Goal: Task Accomplishment & Management: Use online tool/utility

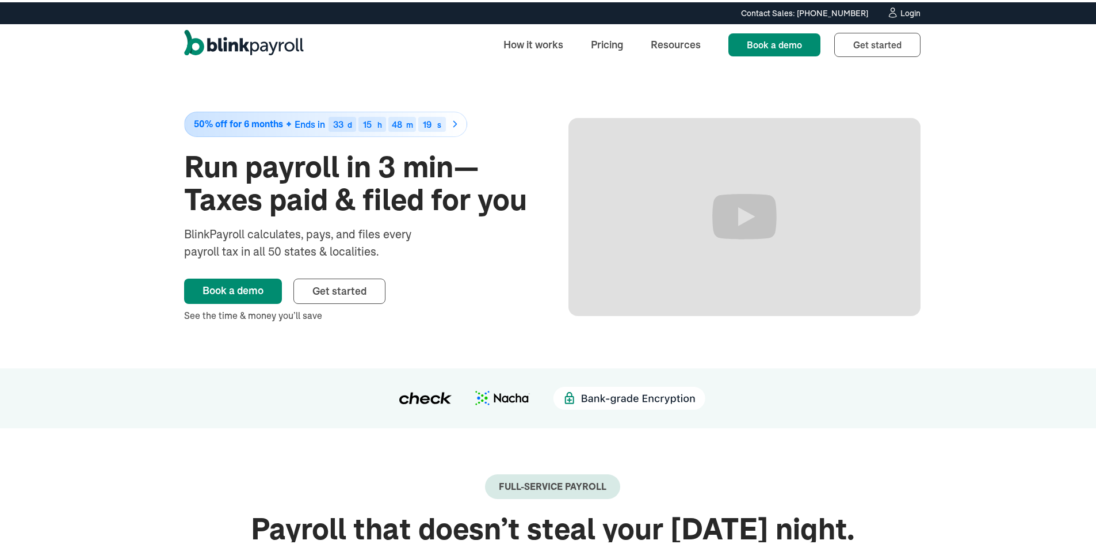
click at [908, 10] on div "Login" at bounding box center [910, 11] width 20 height 8
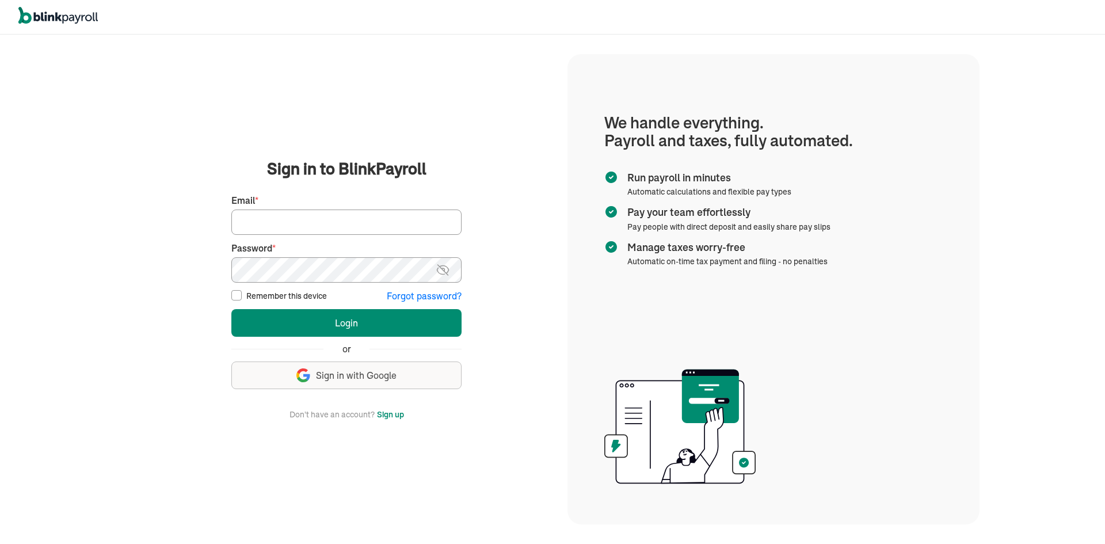
click at [262, 223] on input "Email *" at bounding box center [346, 221] width 230 height 25
type input "lekitah@yahoo.com"
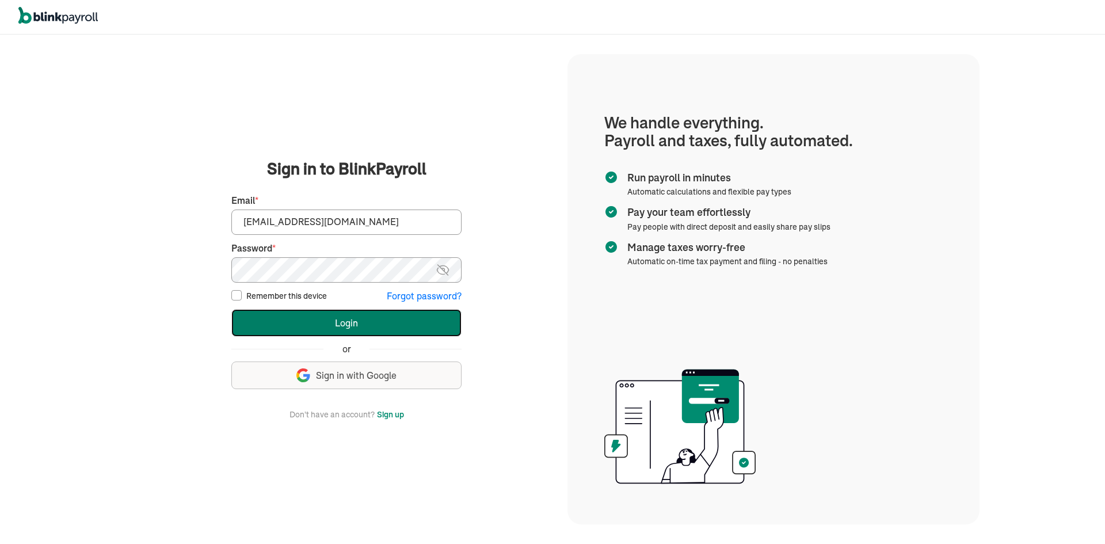
click at [281, 321] on button "Login" at bounding box center [346, 323] width 230 height 28
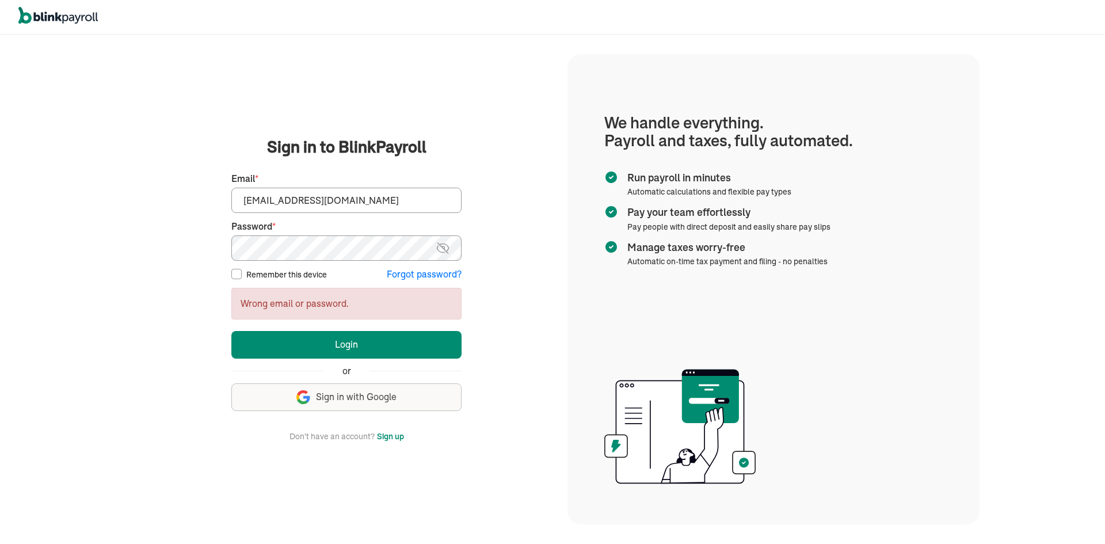
click at [143, 241] on main "Sign in to BlinkPayroll Sign in 30-day free trial Sign up now, get 20% off for …" at bounding box center [346, 288] width 414 height 307
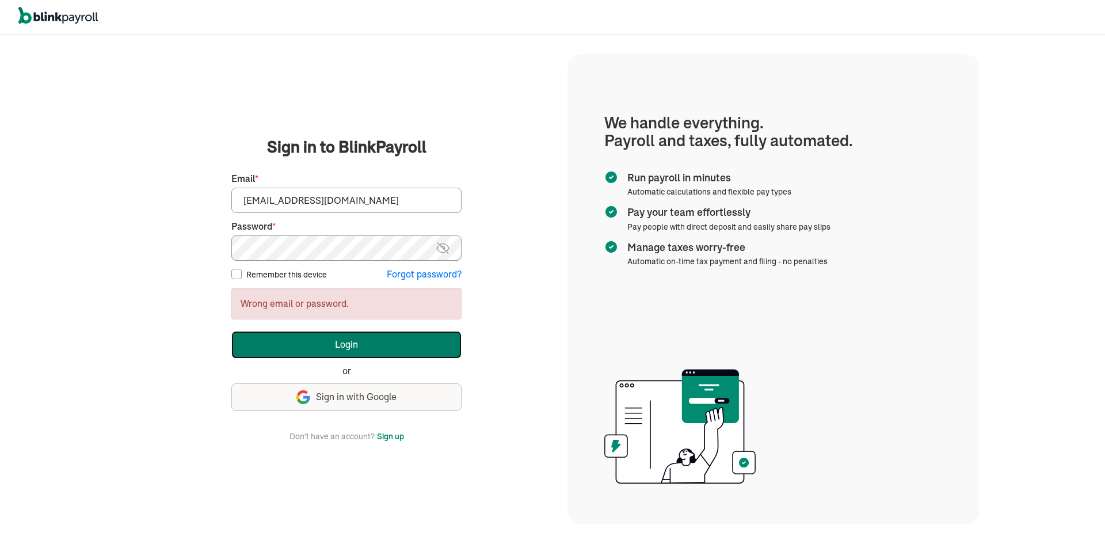
click at [253, 344] on button "Login" at bounding box center [346, 345] width 230 height 28
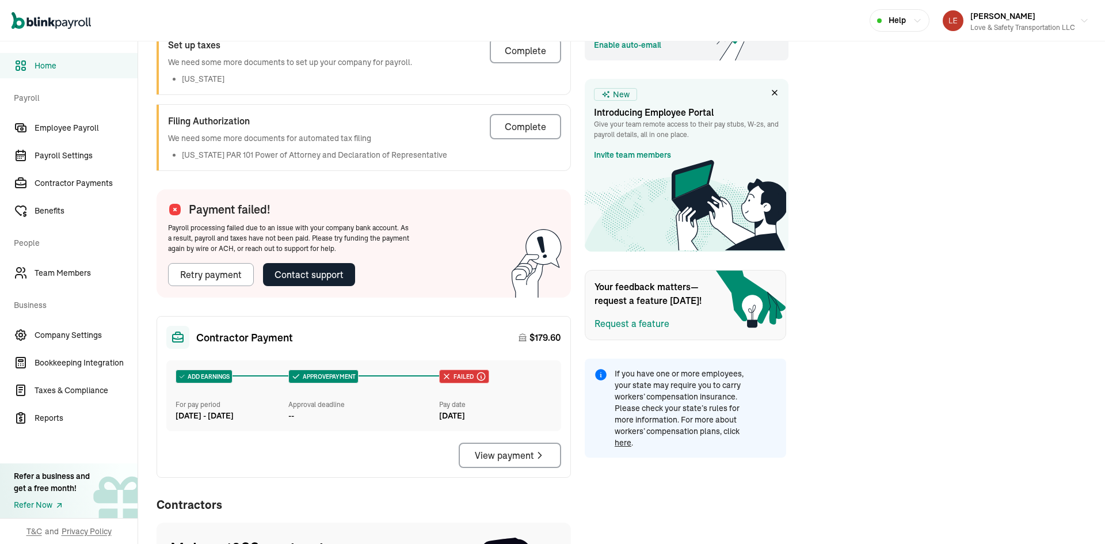
scroll to position [382, 0]
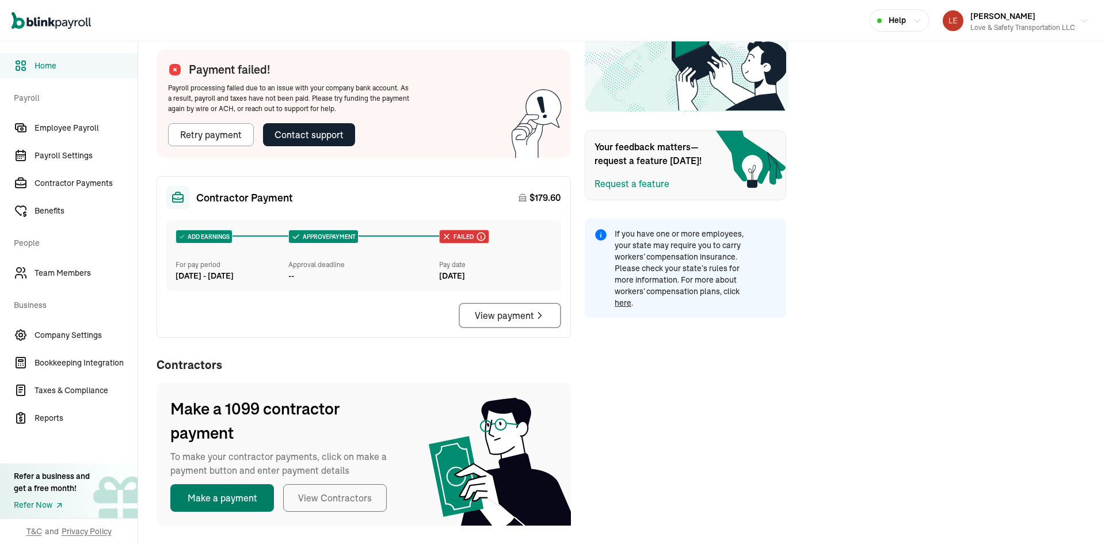
click at [231, 503] on button "Make a payment" at bounding box center [222, 498] width 104 height 28
select select "direct_deposit"
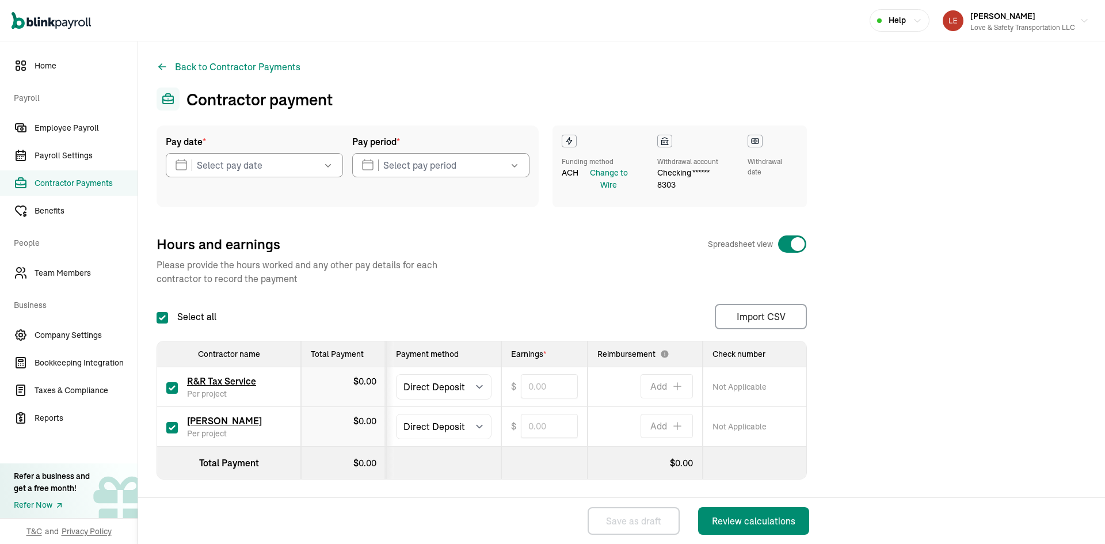
click at [174, 387] on input "checkbox" at bounding box center [172, 388] width 12 height 12
checkbox input "false"
type input "0.00"
click at [331, 166] on icon "button" at bounding box center [328, 165] width 12 height 12
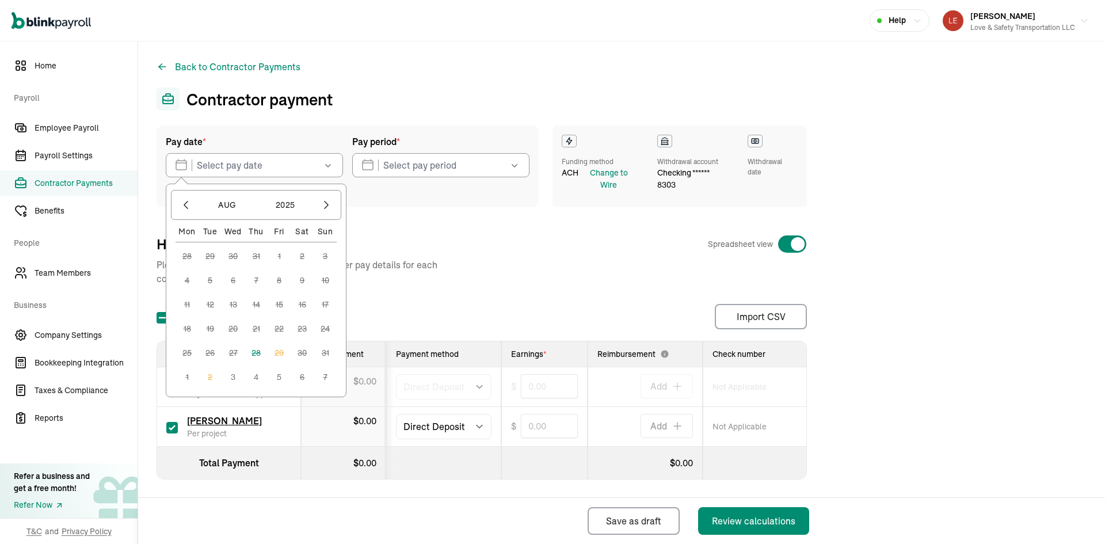
click at [234, 376] on button "3" at bounding box center [233, 376] width 23 height 23
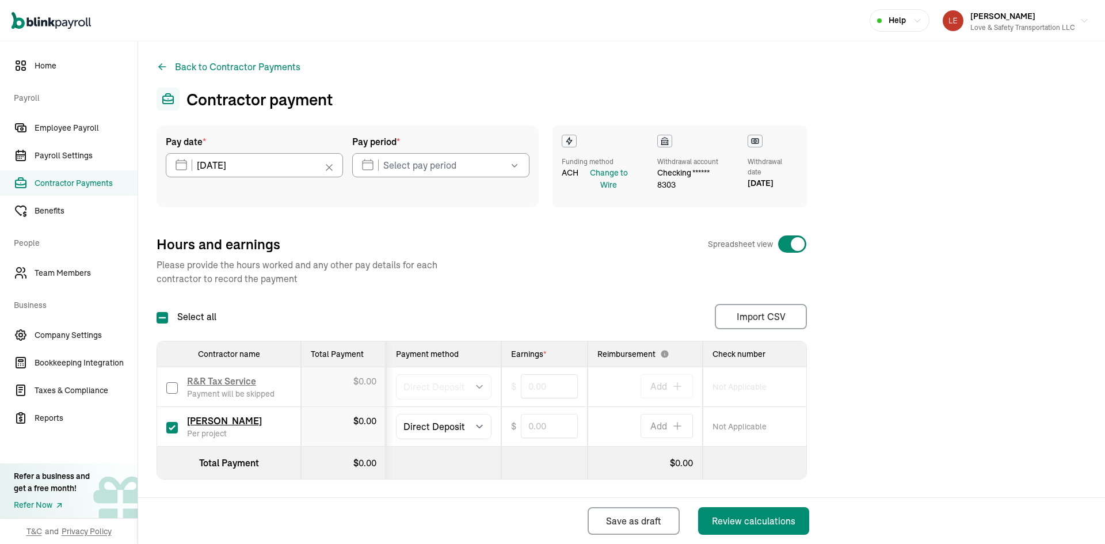
click at [511, 167] on icon "button" at bounding box center [515, 165] width 12 height 12
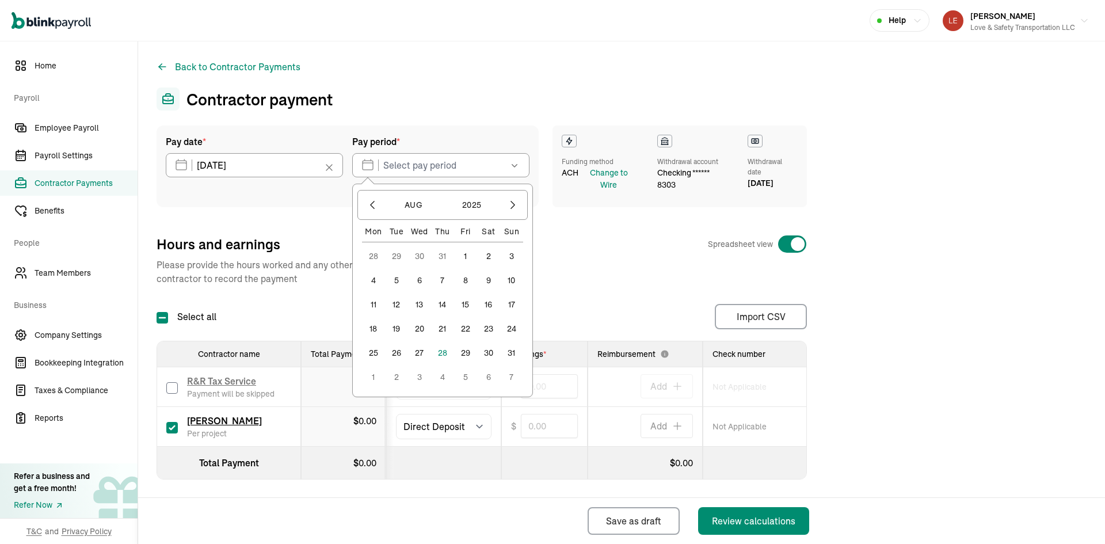
click at [442, 304] on button "14" at bounding box center [442, 304] width 23 height 23
click at [419, 326] on button "20" at bounding box center [419, 328] width 23 height 23
type input "08/14/2025 ~ 08/20/2025"
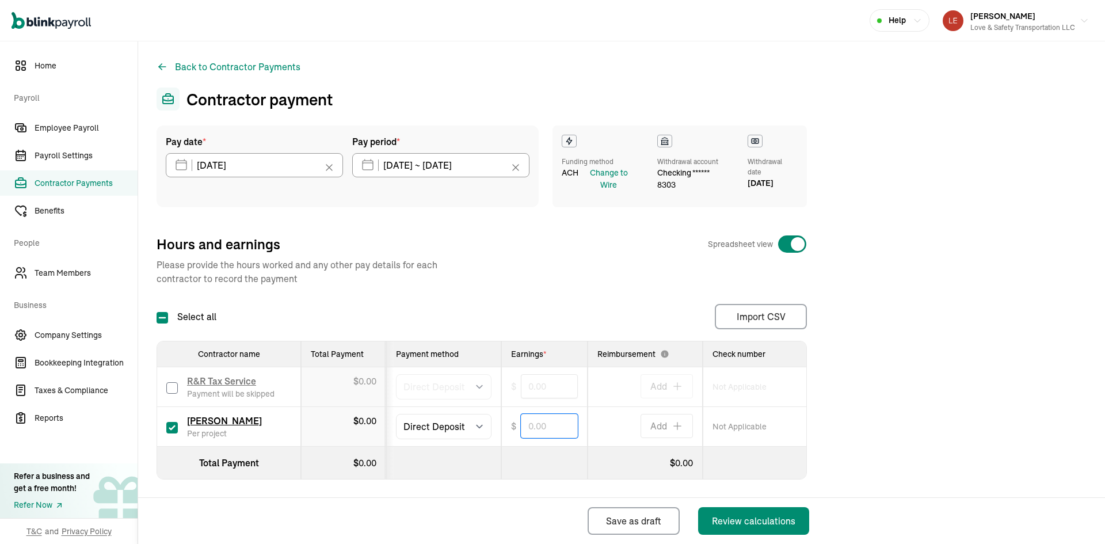
click at [551, 422] on input "text" at bounding box center [549, 426] width 57 height 24
type input "282.80"
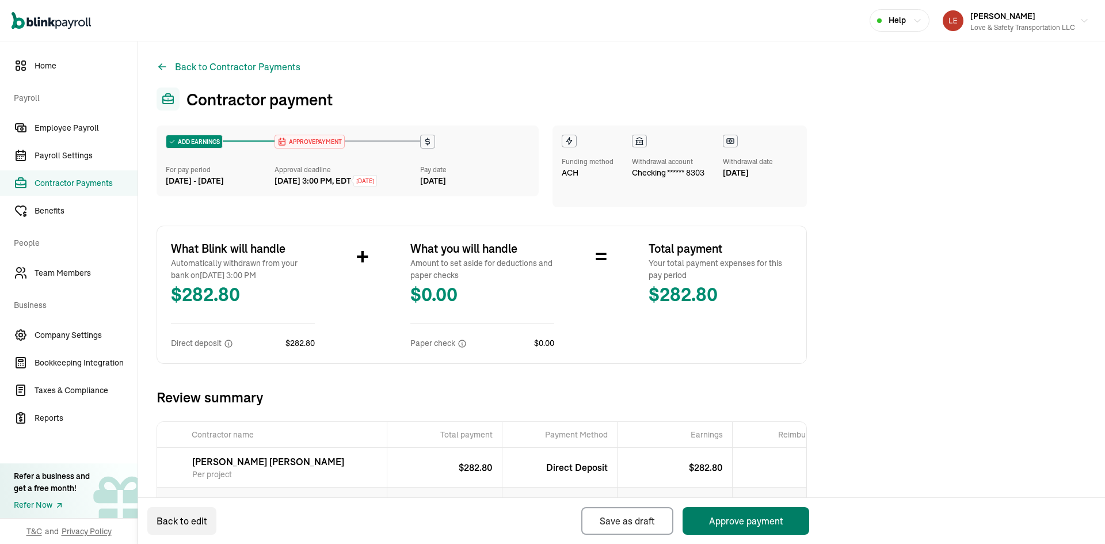
click at [763, 521] on button "Approve payment" at bounding box center [745, 521] width 127 height 28
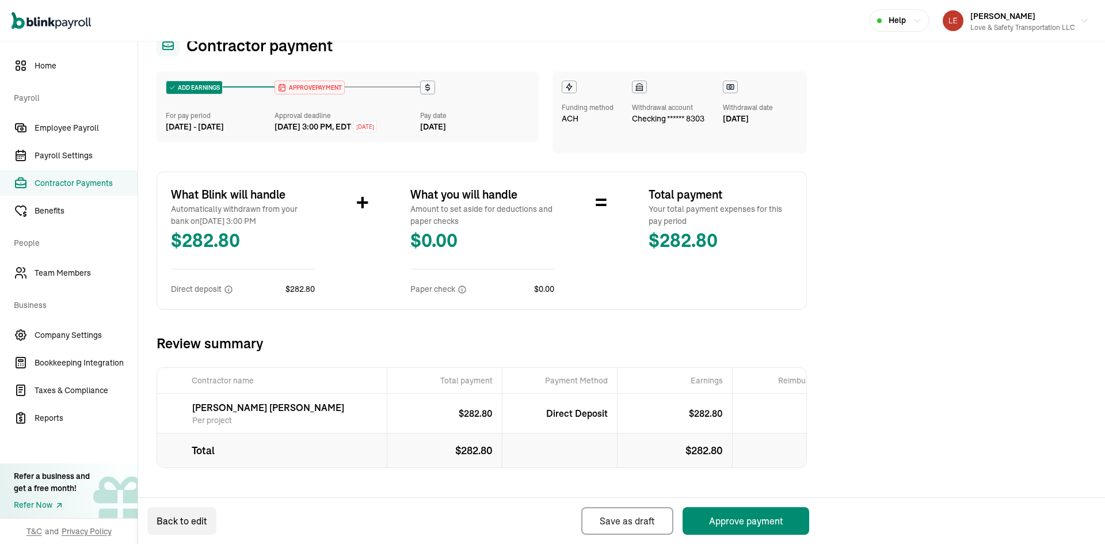
scroll to position [64, 0]
click at [177, 519] on button "Back to edit" at bounding box center [181, 521] width 69 height 28
select select "manual"
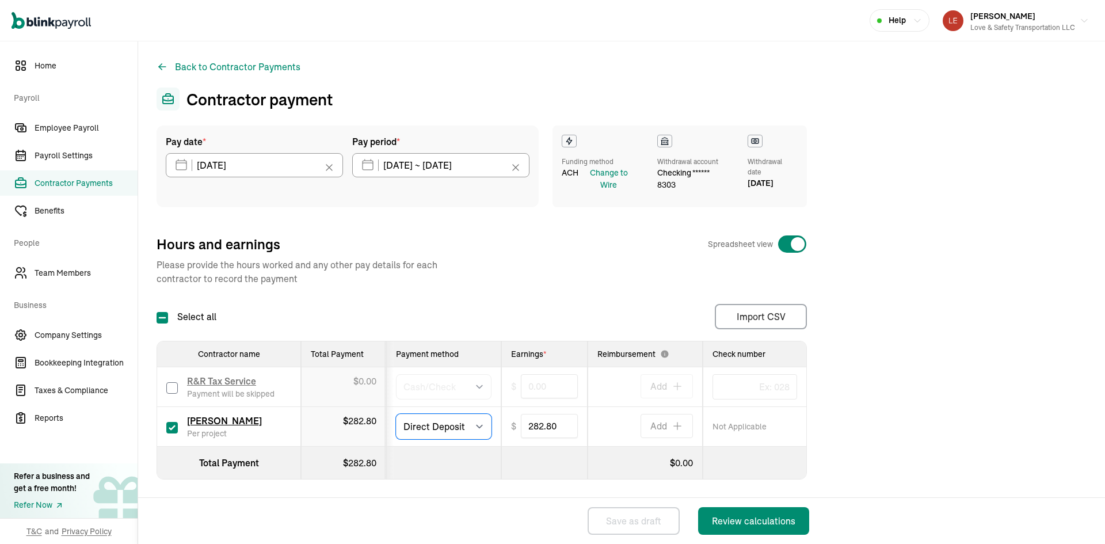
click at [478, 426] on select "Select method Direct Deposit Cash/Check" at bounding box center [444, 426] width 96 height 25
select select "manual"
click at [396, 414] on select "Select method Direct Deposit Cash/Check" at bounding box center [444, 426] width 96 height 25
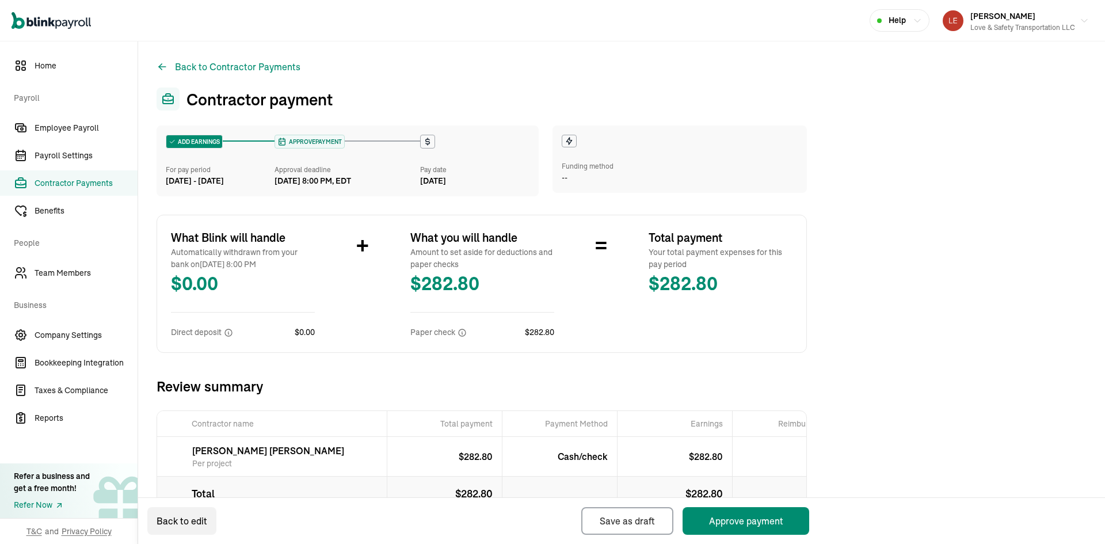
scroll to position [58, 0]
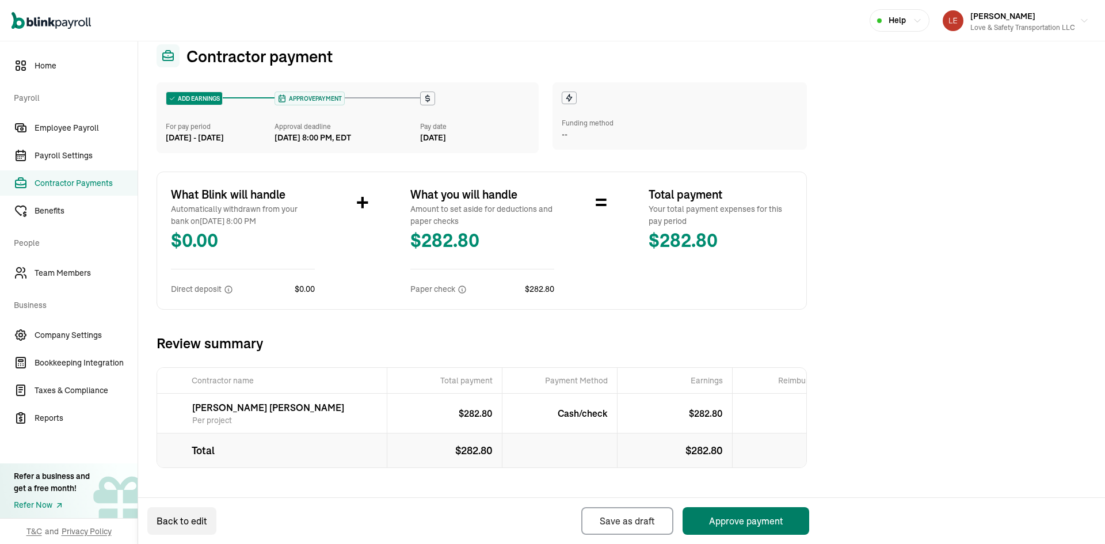
click at [739, 522] on button "Approve payment" at bounding box center [745, 521] width 127 height 28
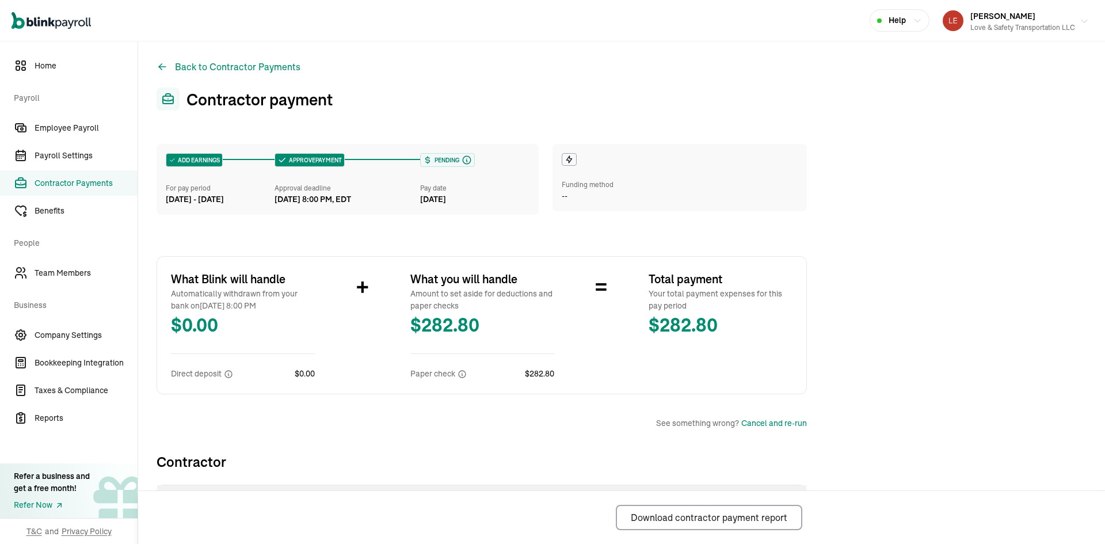
click at [1079, 22] on icon "button" at bounding box center [1083, 21] width 9 height 9
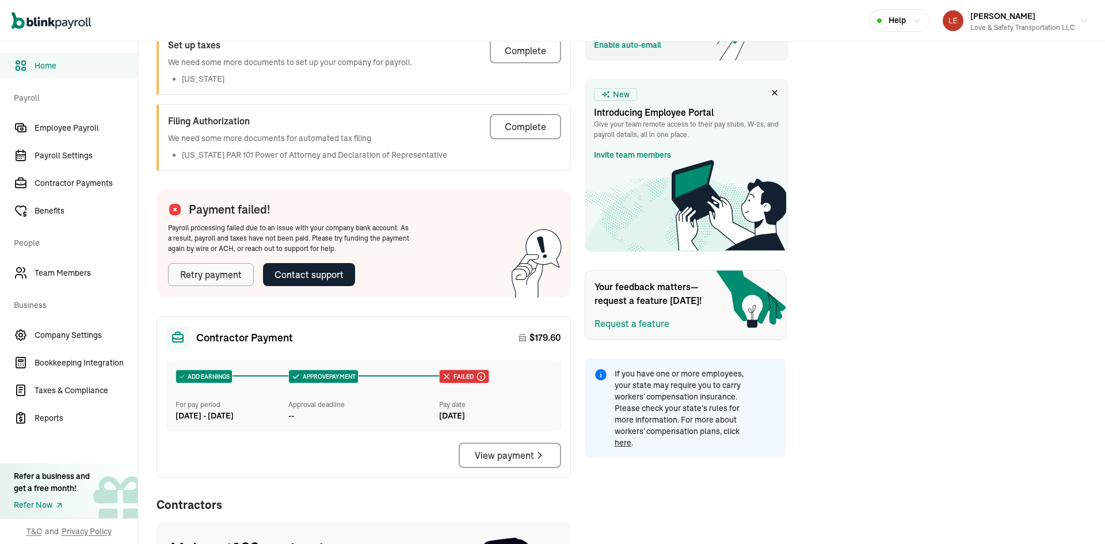
scroll to position [382, 0]
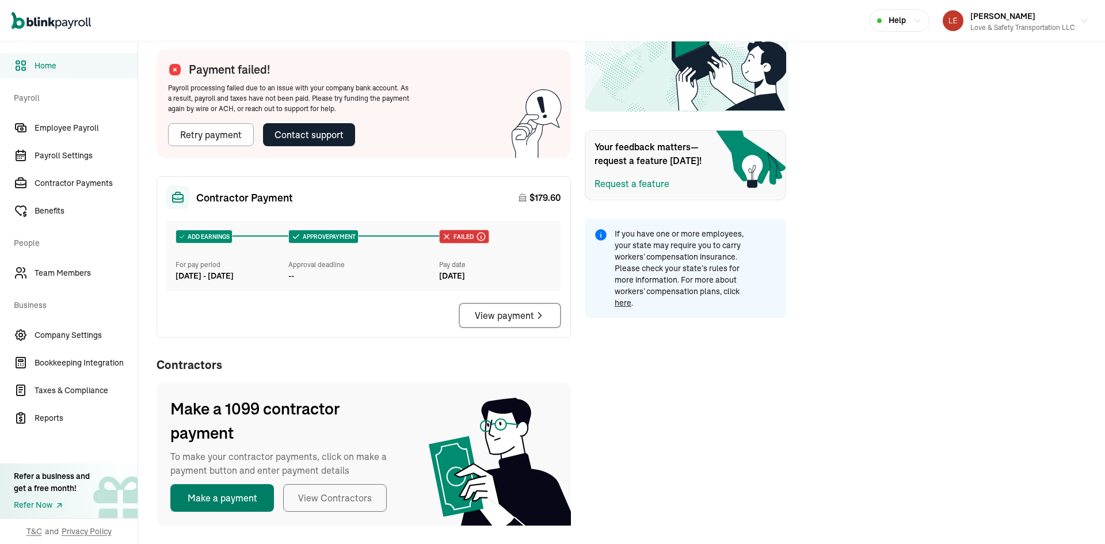
click at [231, 503] on button "Make a payment" at bounding box center [222, 498] width 104 height 28
select select "direct_deposit"
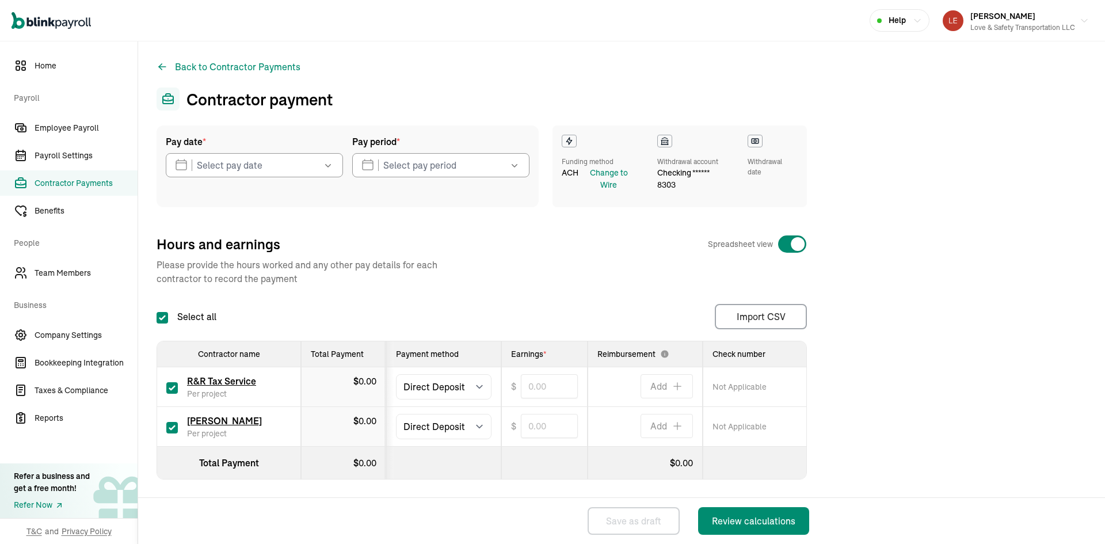
click at [174, 387] on input "checkbox" at bounding box center [172, 388] width 12 height 12
checkbox input "false"
type input "0.00"
click at [331, 166] on icon "button" at bounding box center [328, 165] width 12 height 12
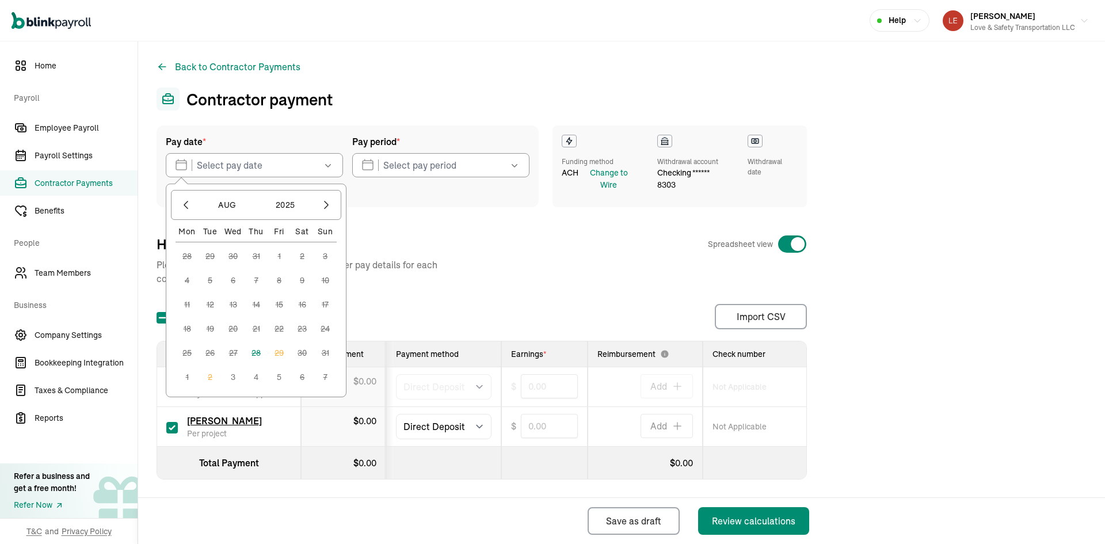
click at [234, 376] on button "3" at bounding box center [233, 376] width 23 height 23
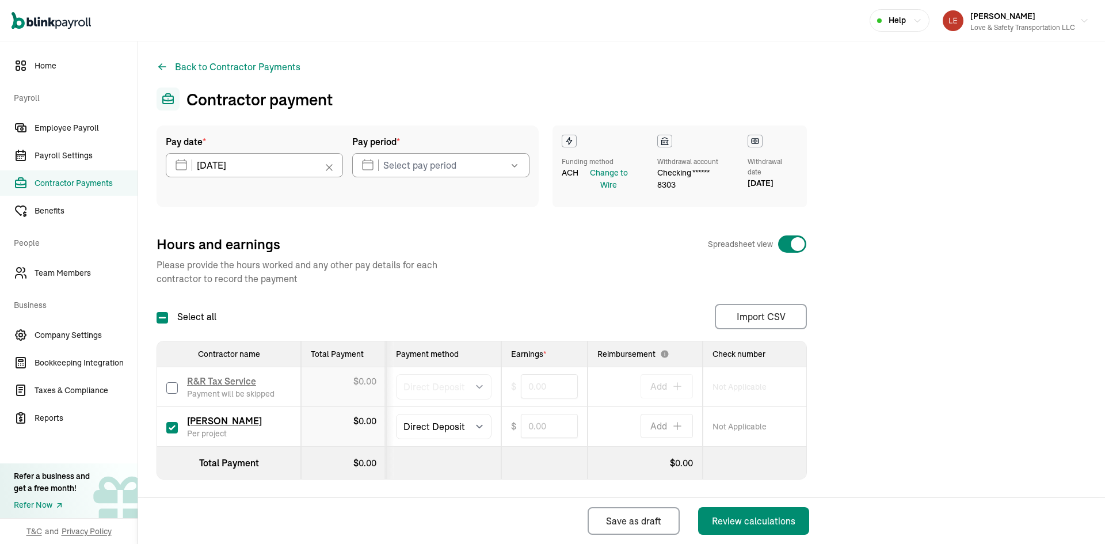
click at [511, 167] on icon "button" at bounding box center [515, 165] width 12 height 12
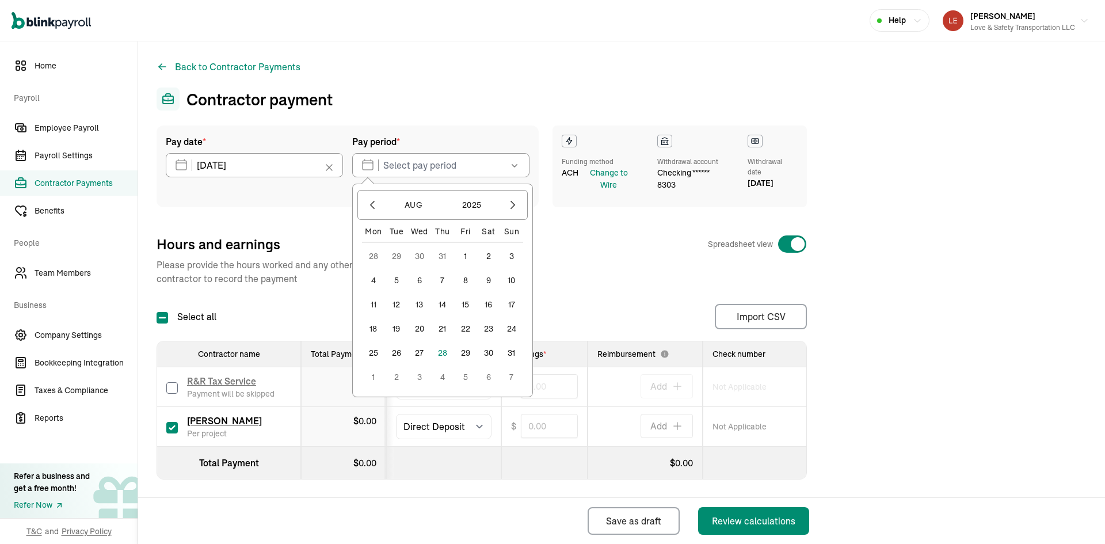
click at [442, 304] on button "14" at bounding box center [442, 304] width 23 height 23
click at [419, 326] on button "20" at bounding box center [419, 328] width 23 height 23
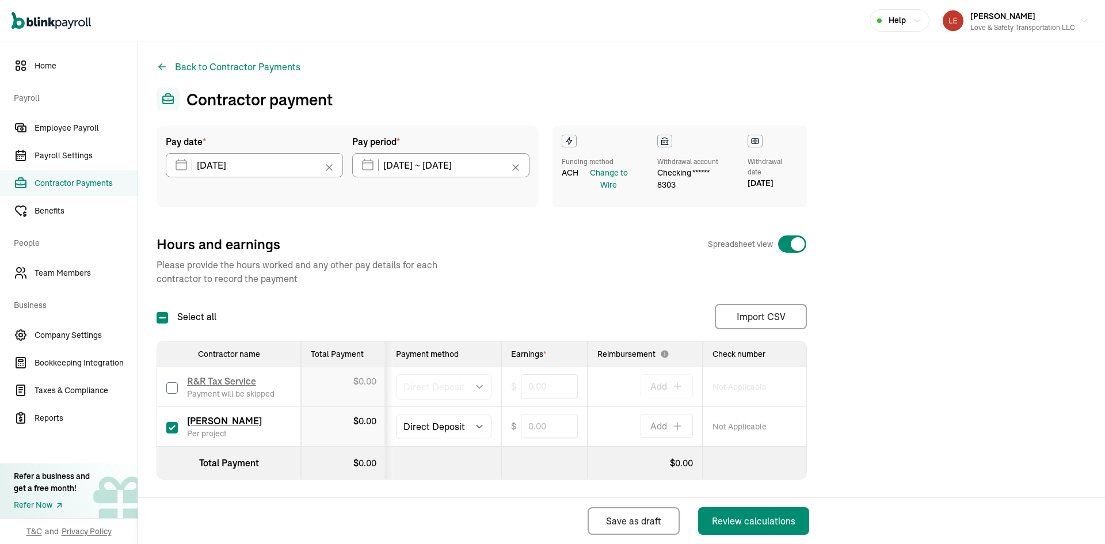
type input "08/14/2025 ~ 08/20/2025"
click at [551, 422] on input "text" at bounding box center [549, 426] width 57 height 24
type input "282.80"
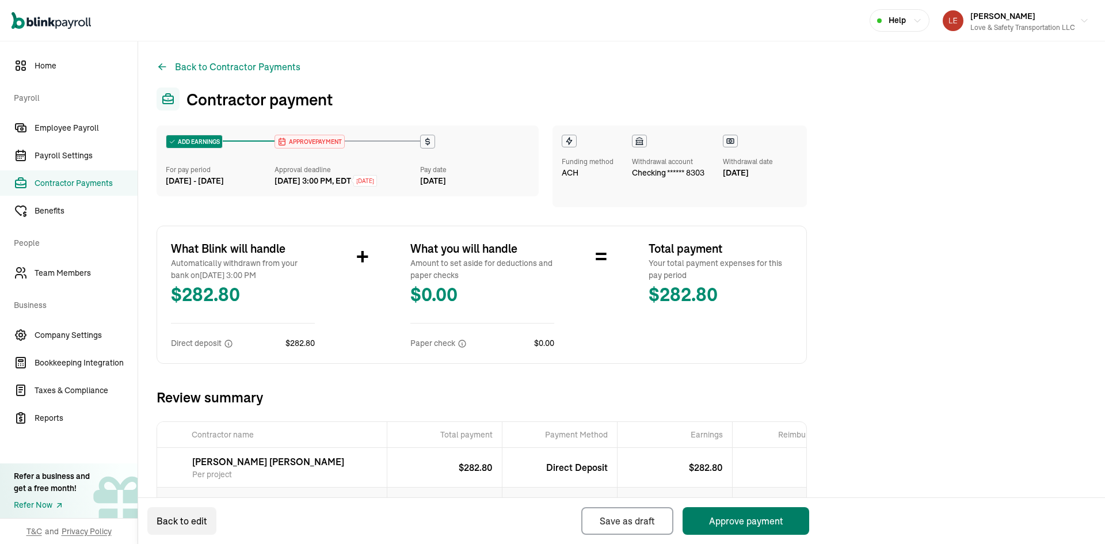
click at [763, 521] on button "Approve payment" at bounding box center [745, 521] width 127 height 28
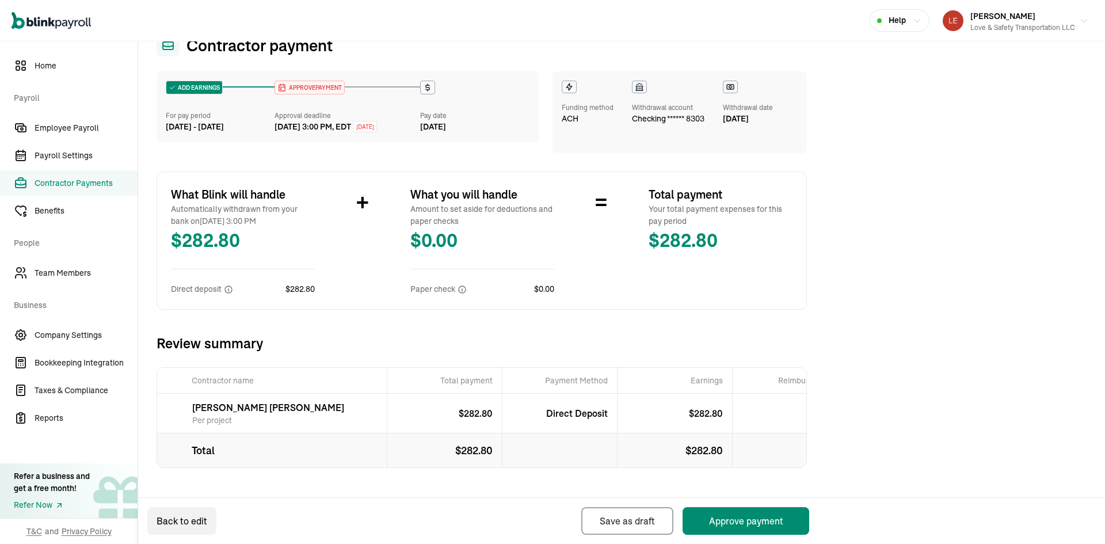
scroll to position [64, 0]
click at [177, 519] on button "Back to edit" at bounding box center [181, 521] width 69 height 28
select select "manual"
select select "direct_deposit"
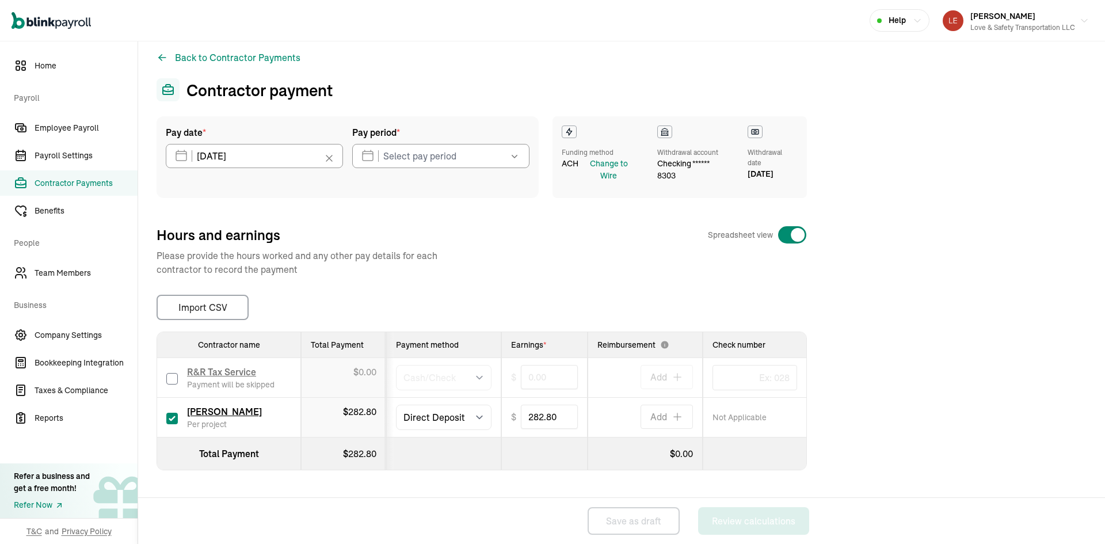
type input "08/14/2025 ~ 08/20/2025"
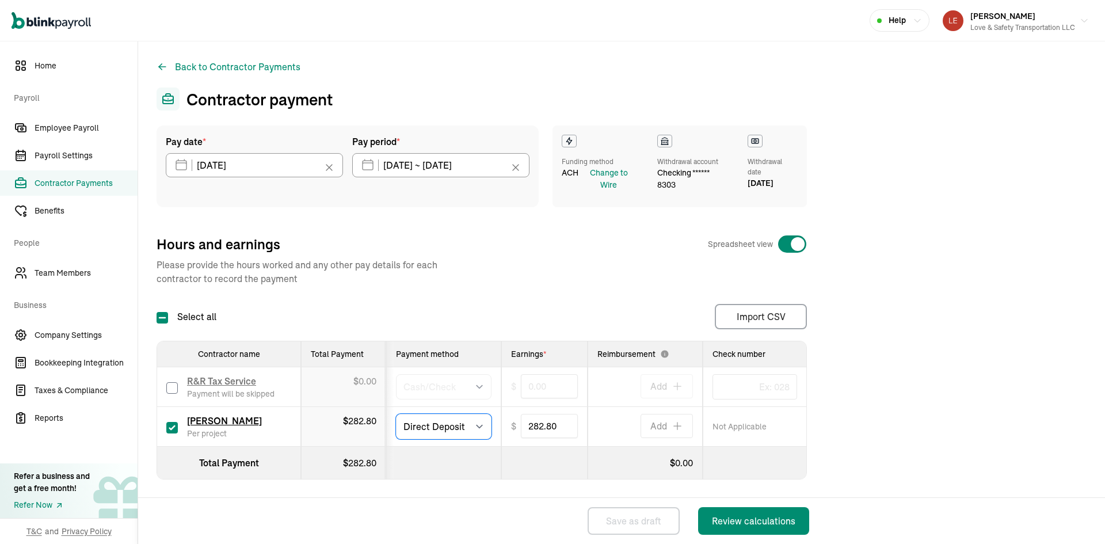
click at [478, 426] on select "Select method Direct Deposit Cash/Check" at bounding box center [444, 426] width 96 height 25
select select "manual"
click at [396, 414] on select "Select method Direct Deposit Cash/Check" at bounding box center [444, 426] width 96 height 25
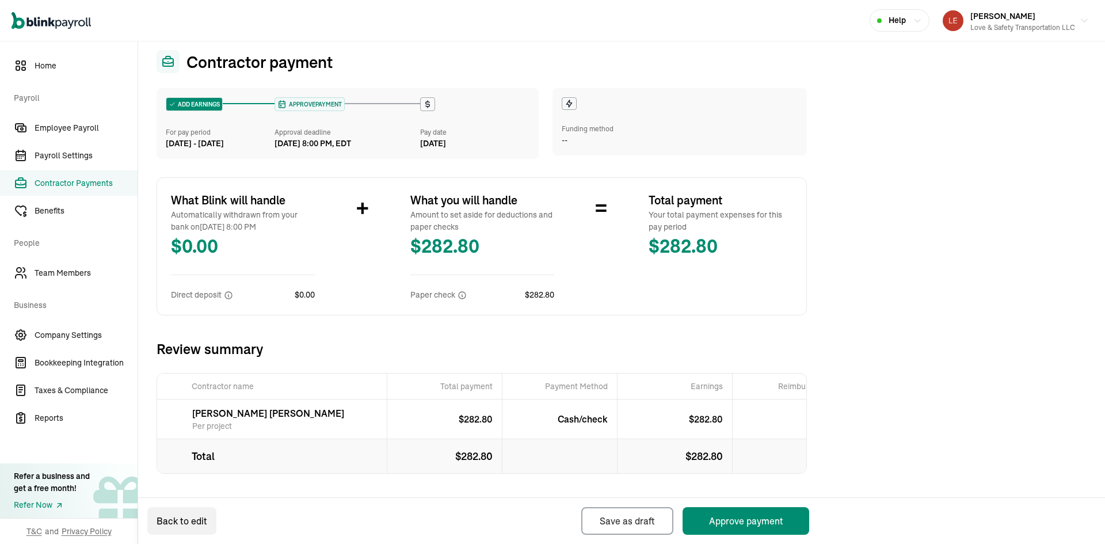
scroll to position [58, 0]
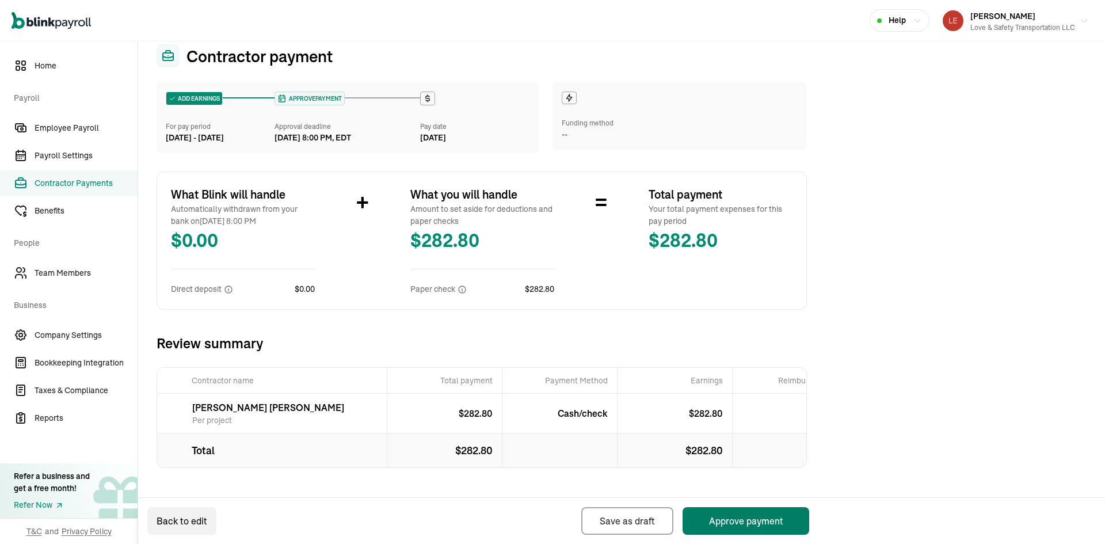
click at [739, 522] on button "Approve payment" at bounding box center [745, 521] width 127 height 28
